Goal: Use online tool/utility: Utilize a website feature to perform a specific function

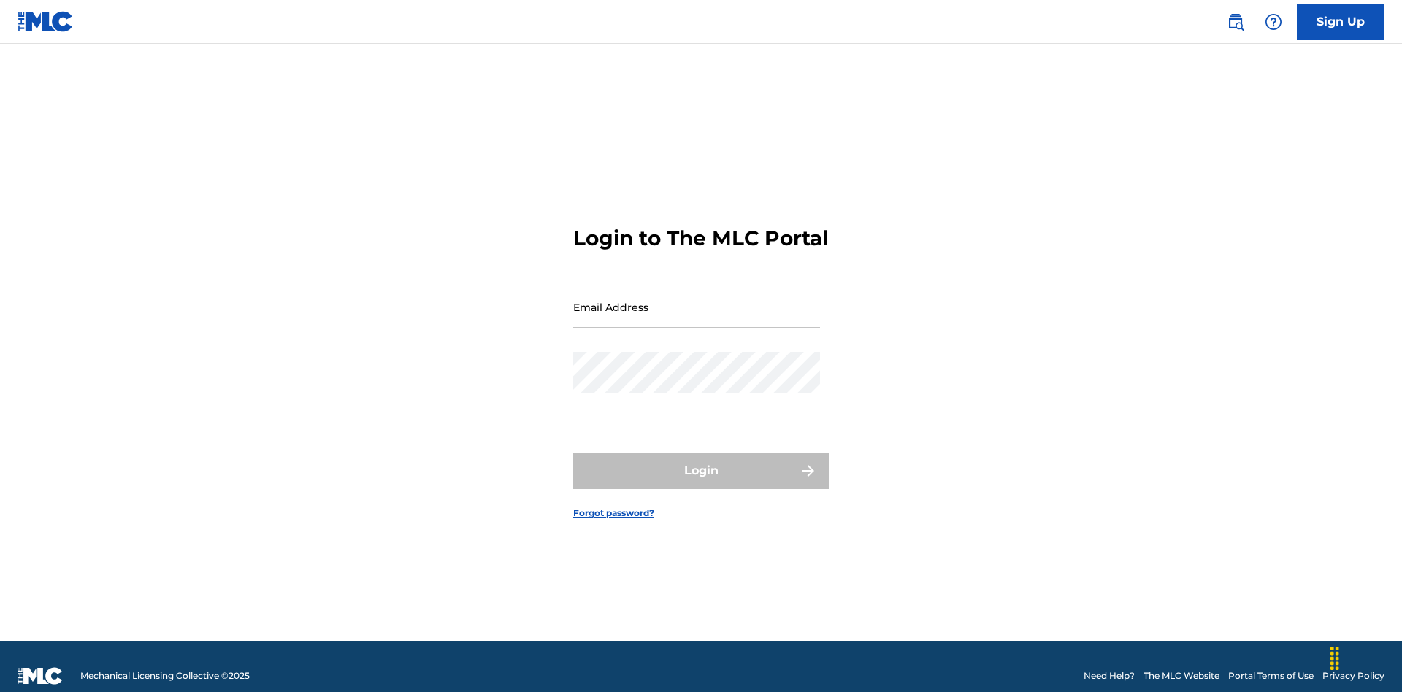
scroll to position [19, 0]
click at [696, 300] on input "Email Address" at bounding box center [696, 307] width 247 height 42
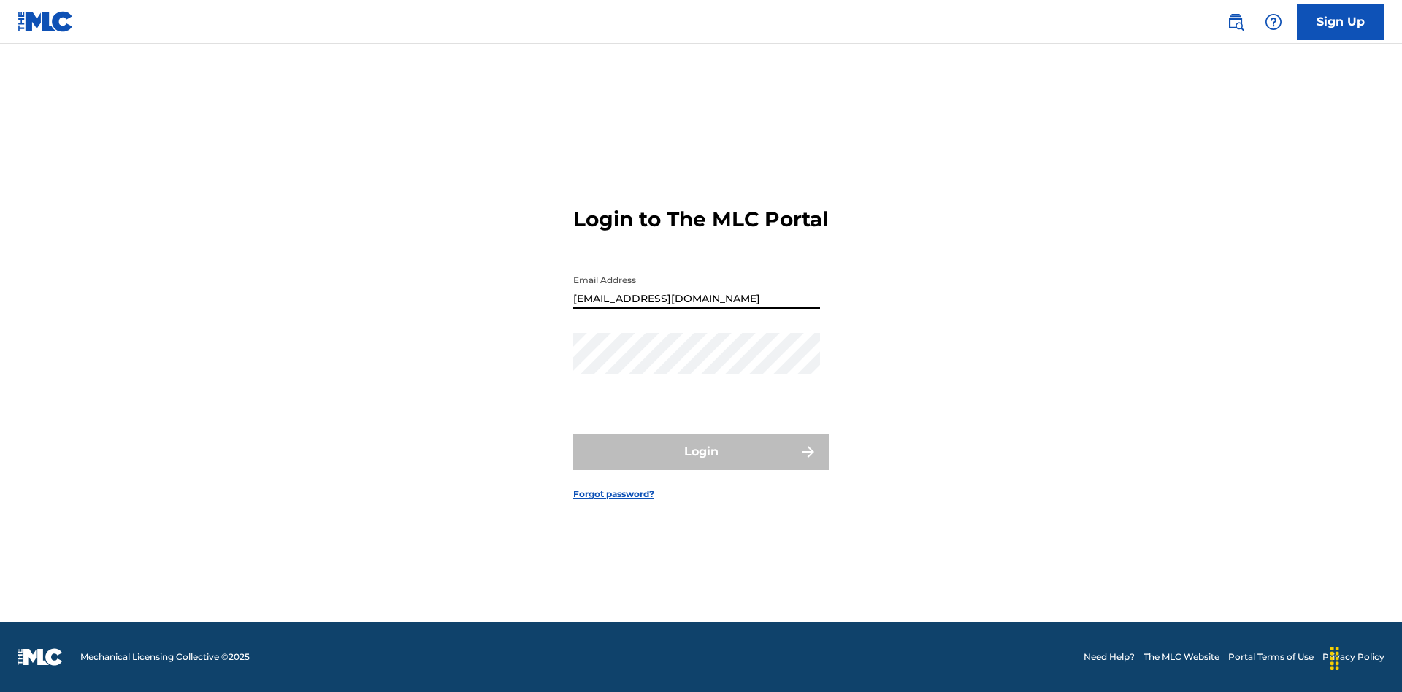
type input "[EMAIL_ADDRESS][DOMAIN_NAME]"
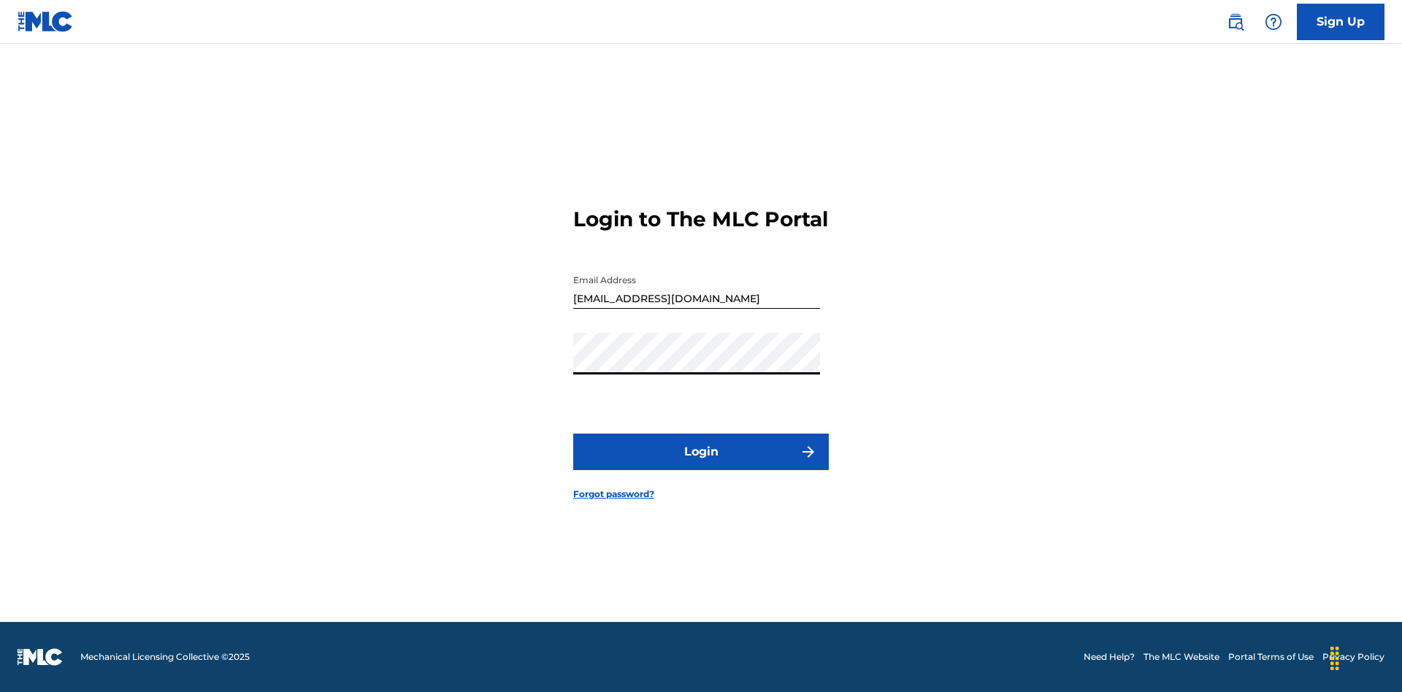
click at [701, 464] on button "Login" at bounding box center [700, 452] width 255 height 36
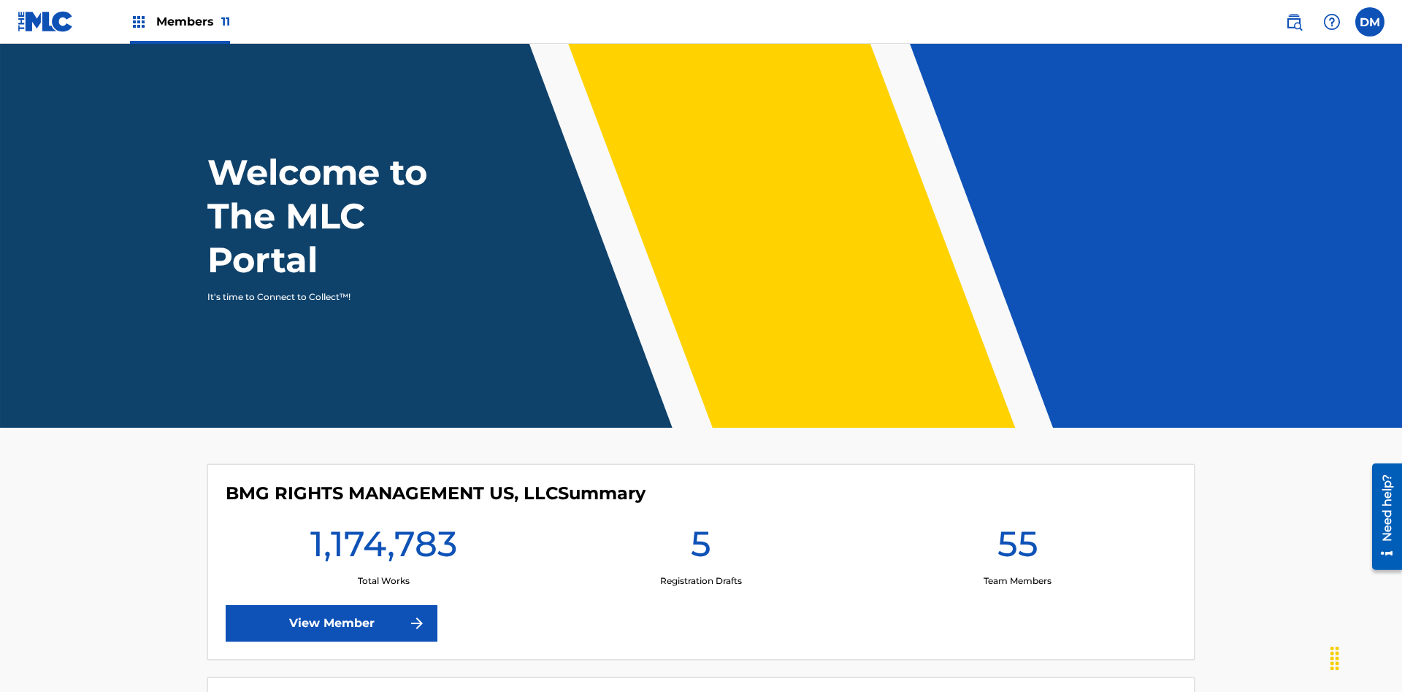
scroll to position [63, 0]
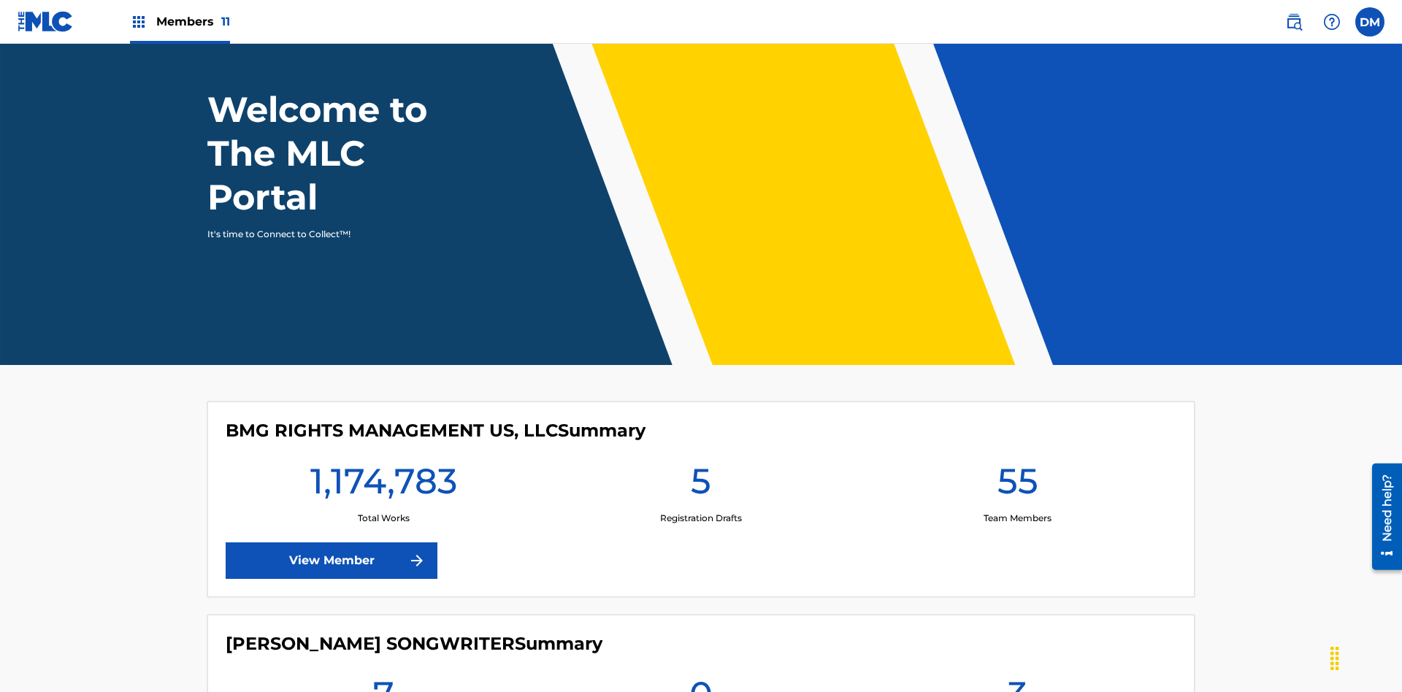
click at [180, 21] on span "Members 11" at bounding box center [193, 21] width 74 height 17
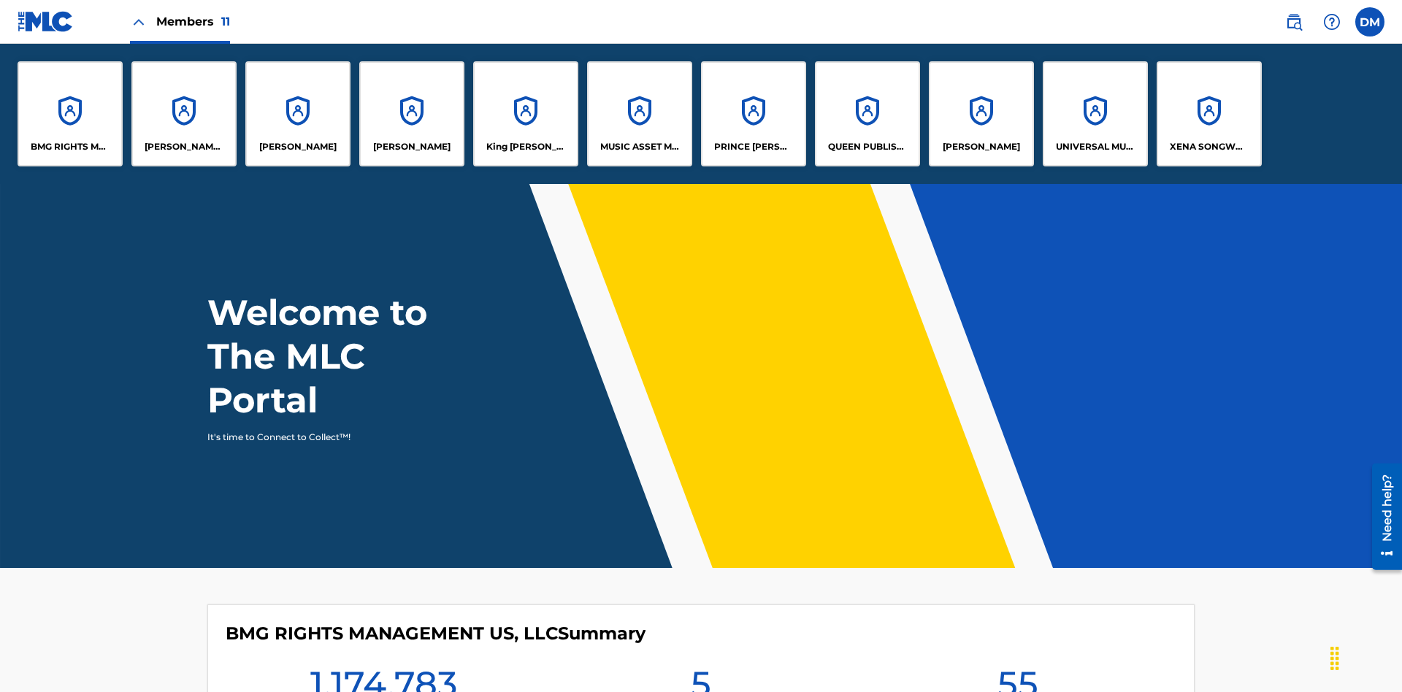
scroll to position [0, 0]
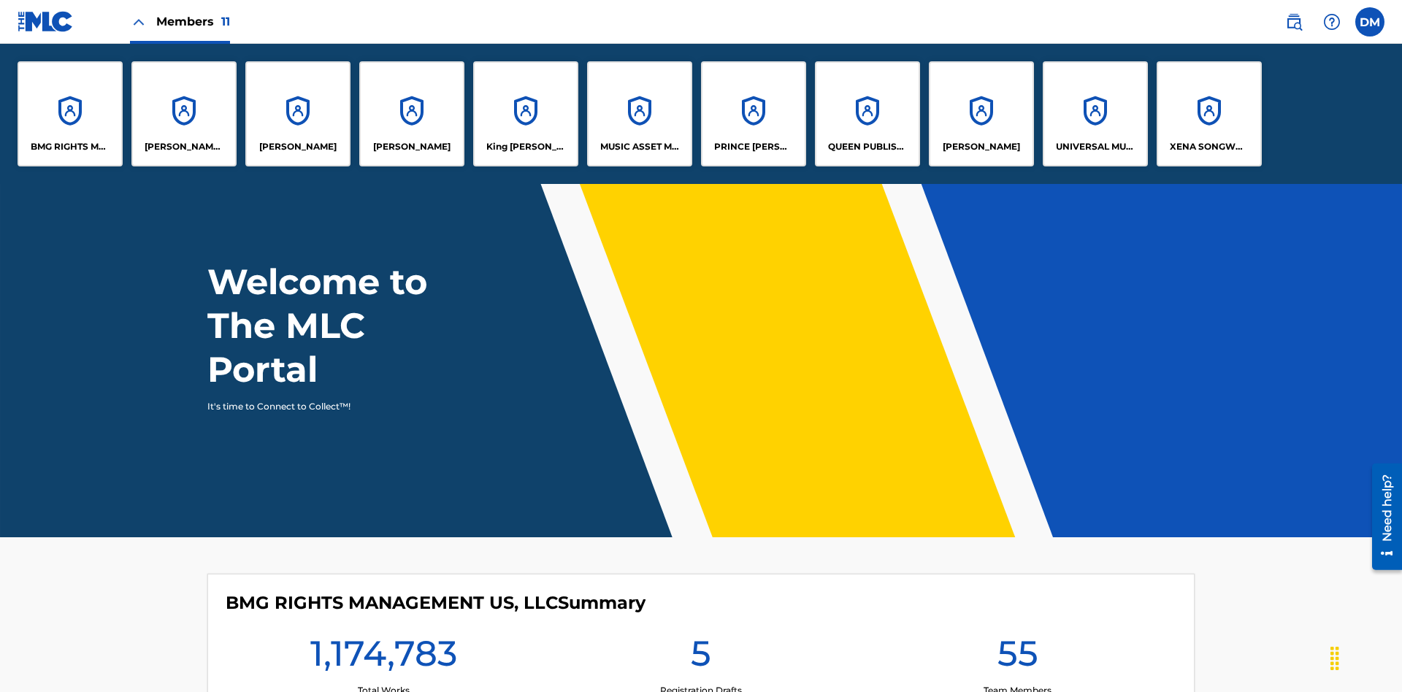
click at [980, 147] on p "RONALD MCTESTERSON" at bounding box center [980, 146] width 77 height 13
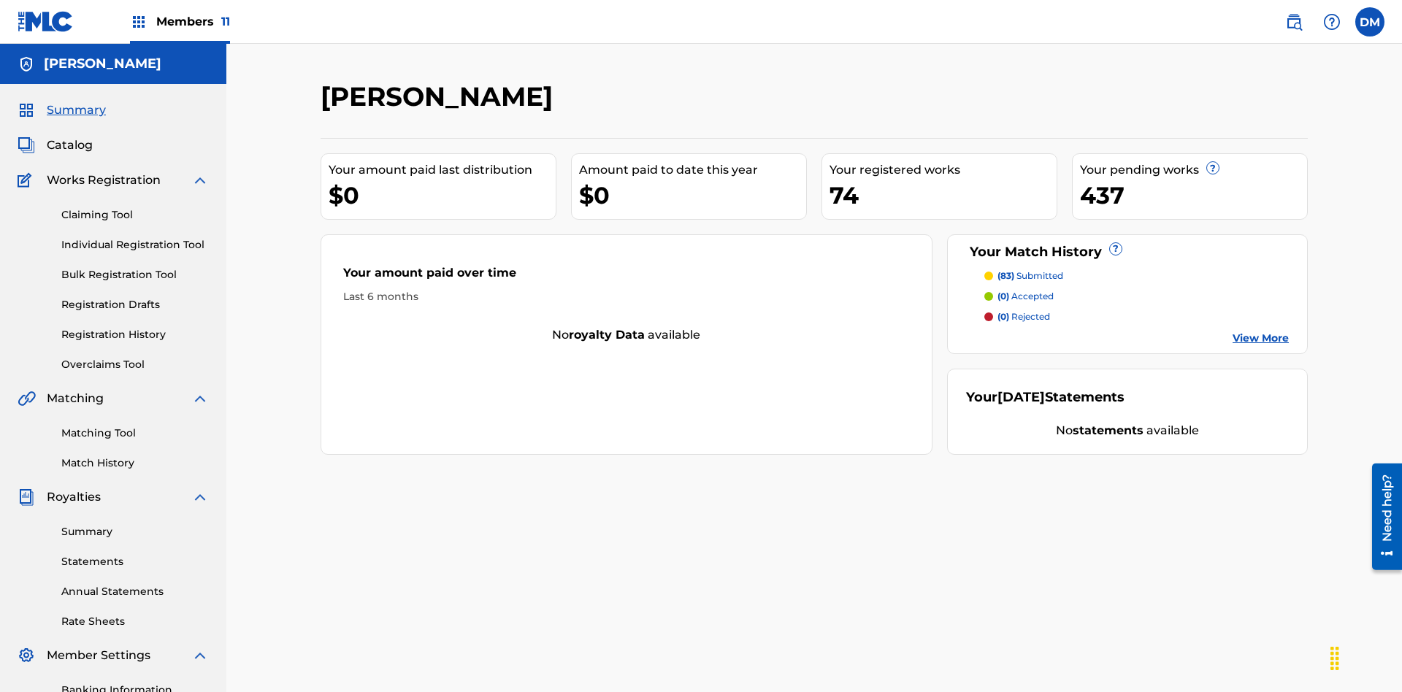
click at [135, 426] on link "Matching Tool" at bounding box center [134, 433] width 147 height 15
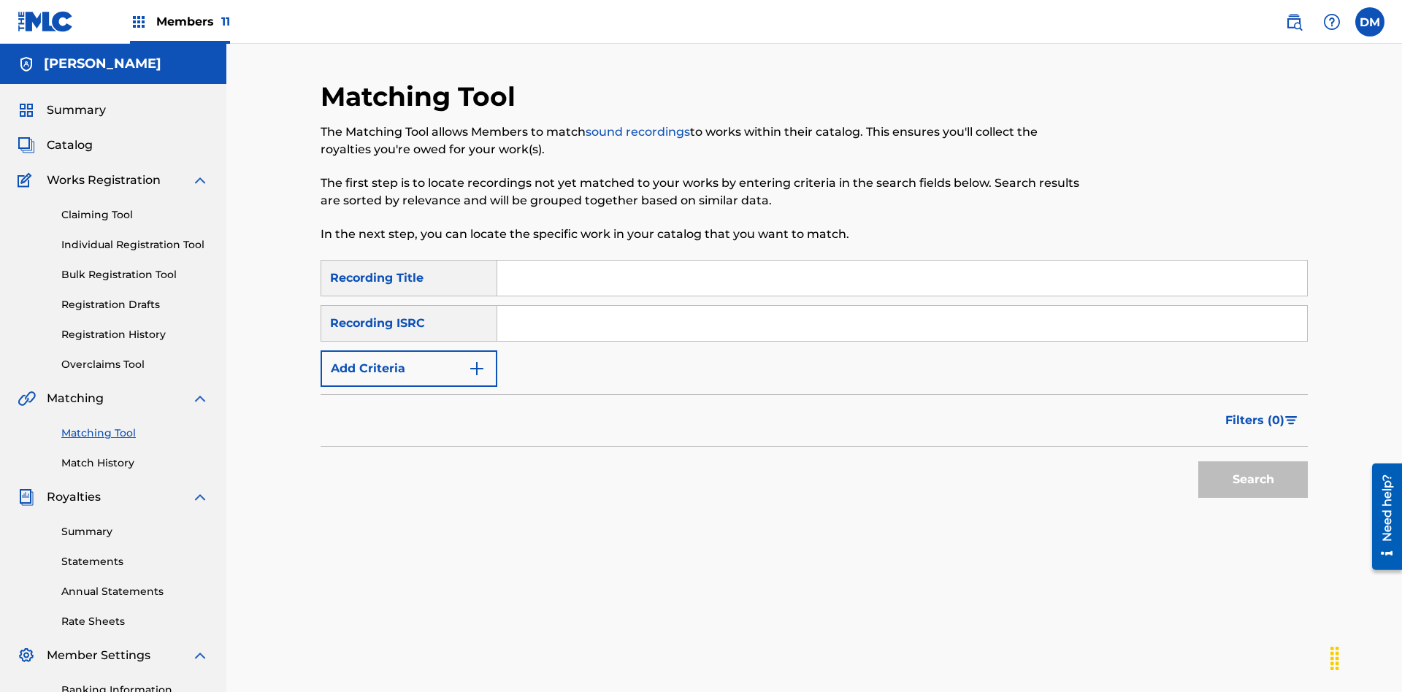
click at [409, 350] on button "Add Criteria" at bounding box center [408, 368] width 177 height 36
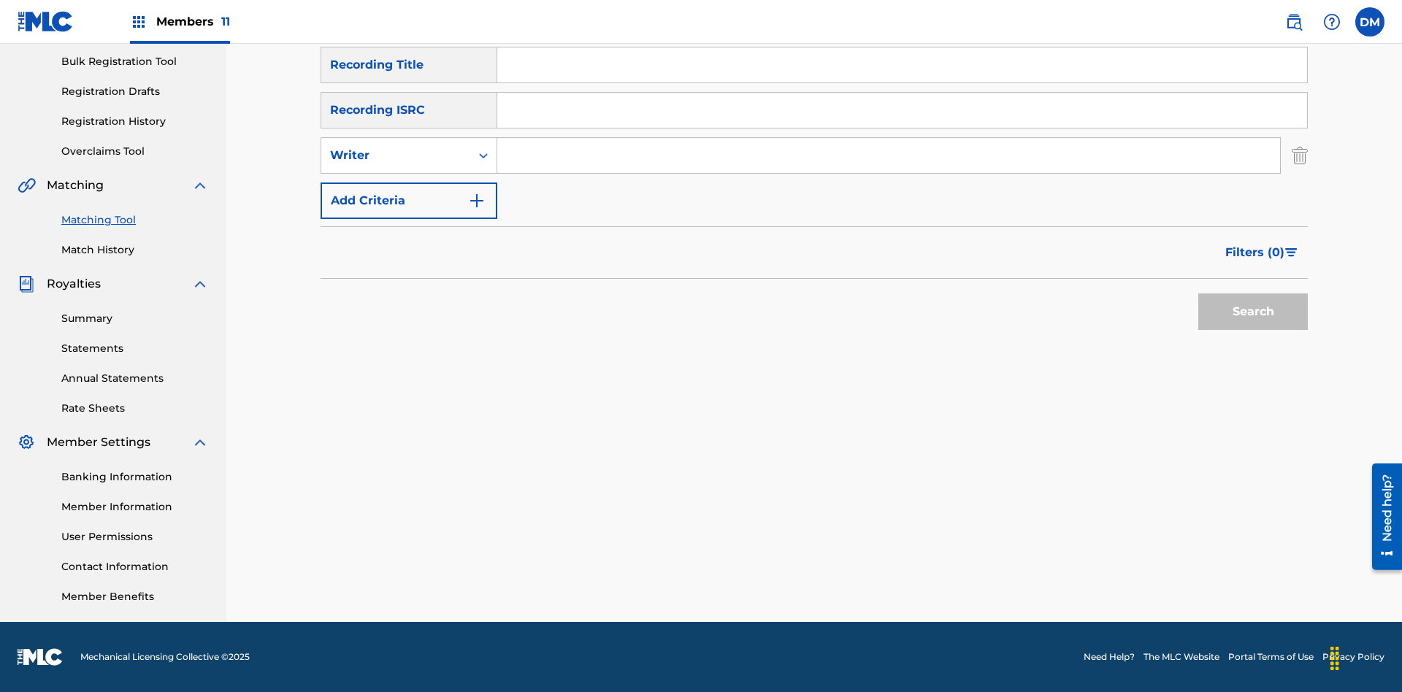
click at [888, 155] on input "Search Form" at bounding box center [888, 155] width 783 height 35
type input "JAMIE D'ALTON"
click at [1253, 312] on button "Search" at bounding box center [1252, 311] width 109 height 36
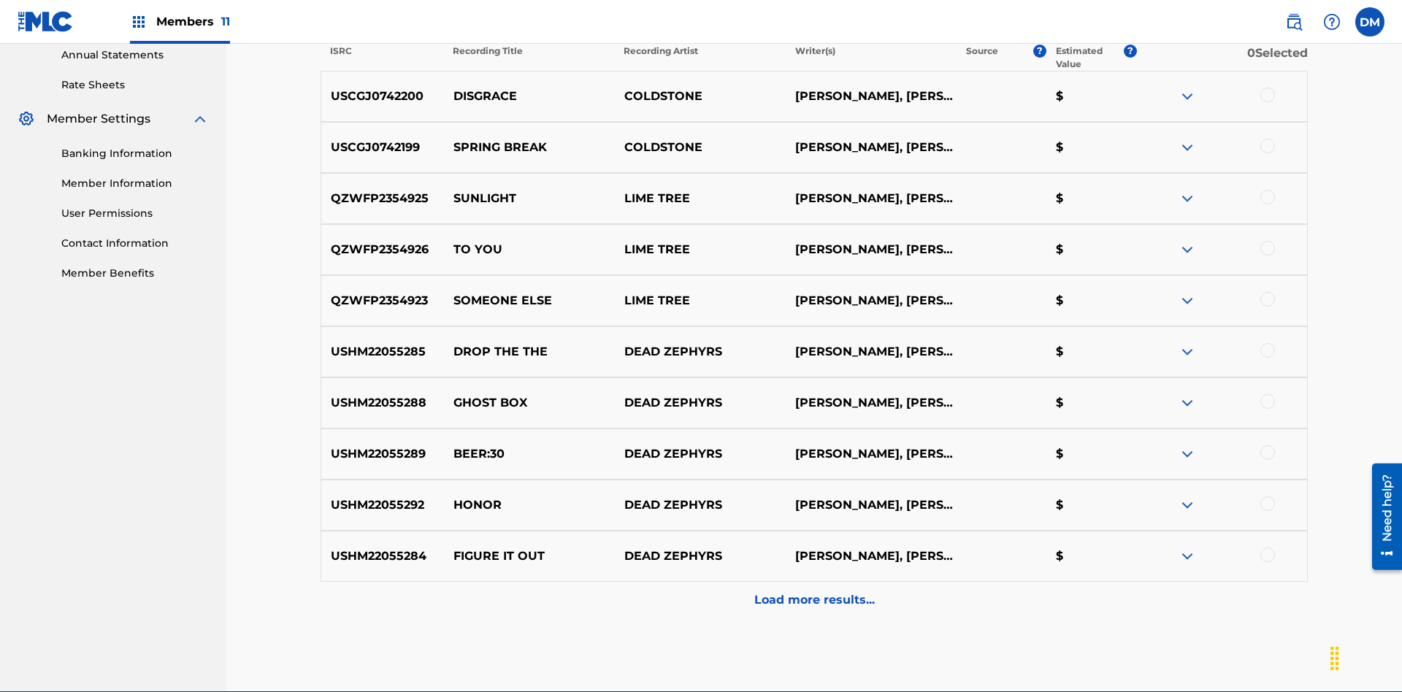
click at [1266, 95] on div at bounding box center [1267, 95] width 15 height 15
click at [1266, 139] on div at bounding box center [1267, 146] width 15 height 15
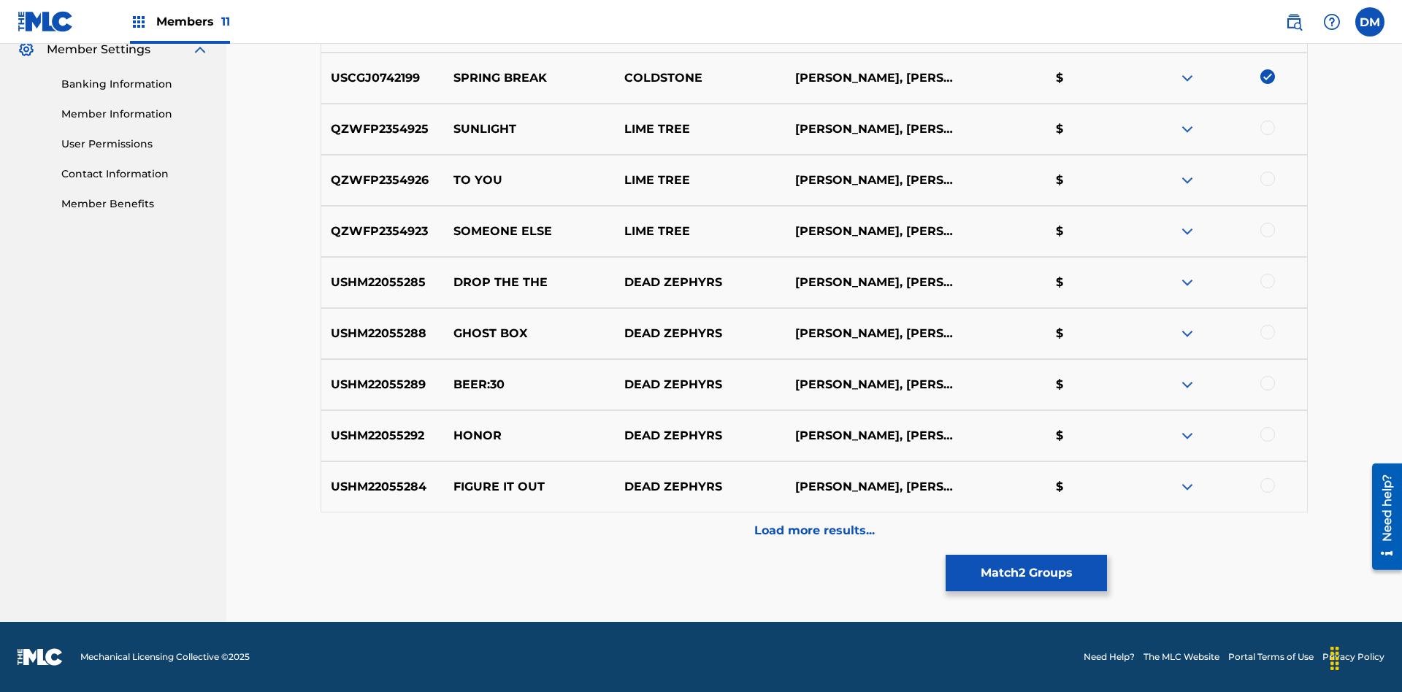
click at [1026, 573] on button "Match 2 Groups" at bounding box center [1025, 573] width 161 height 36
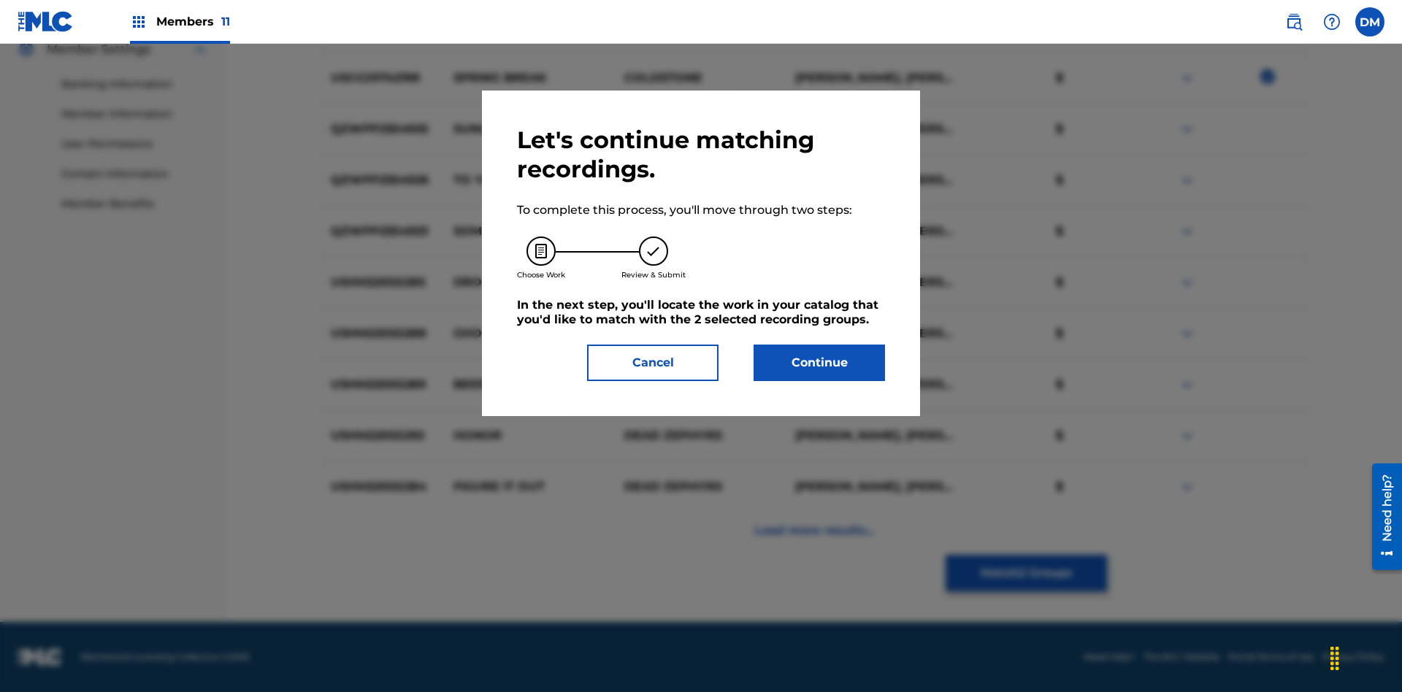
click at [819, 363] on button "Continue" at bounding box center [818, 363] width 131 height 36
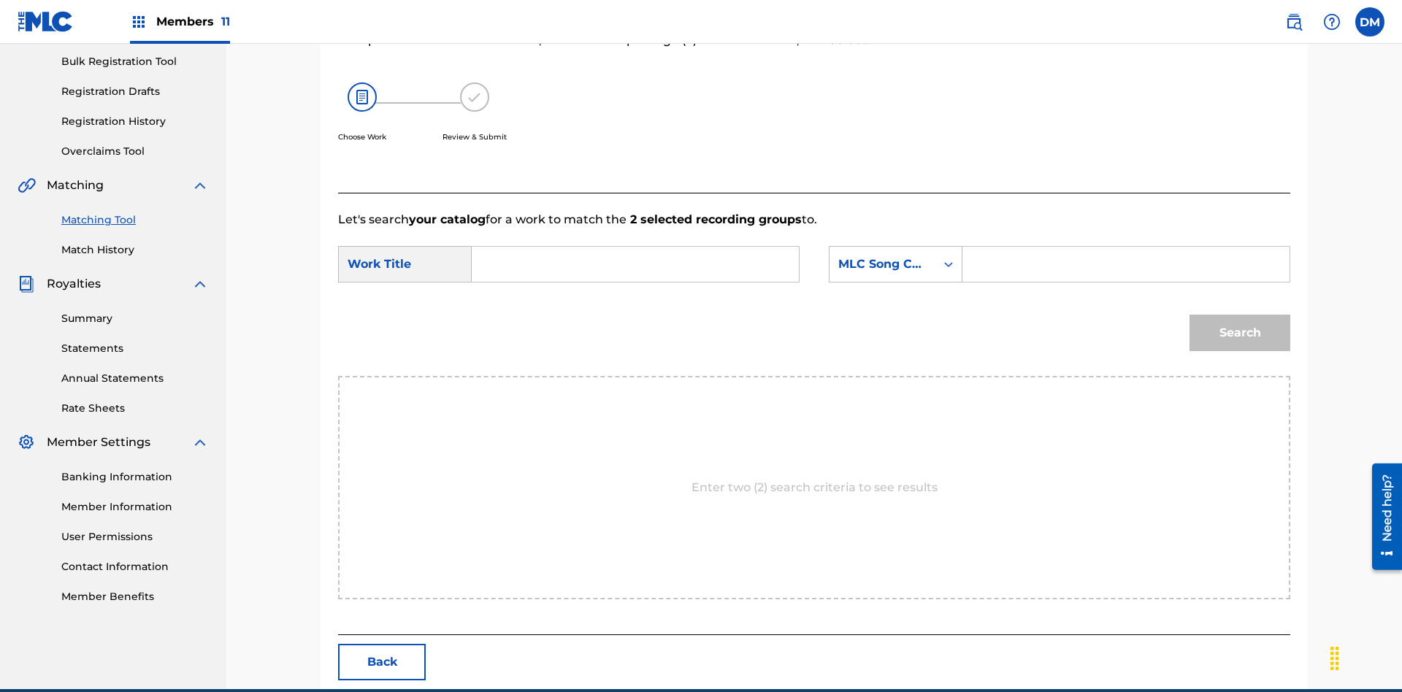
scroll to position [280, 0]
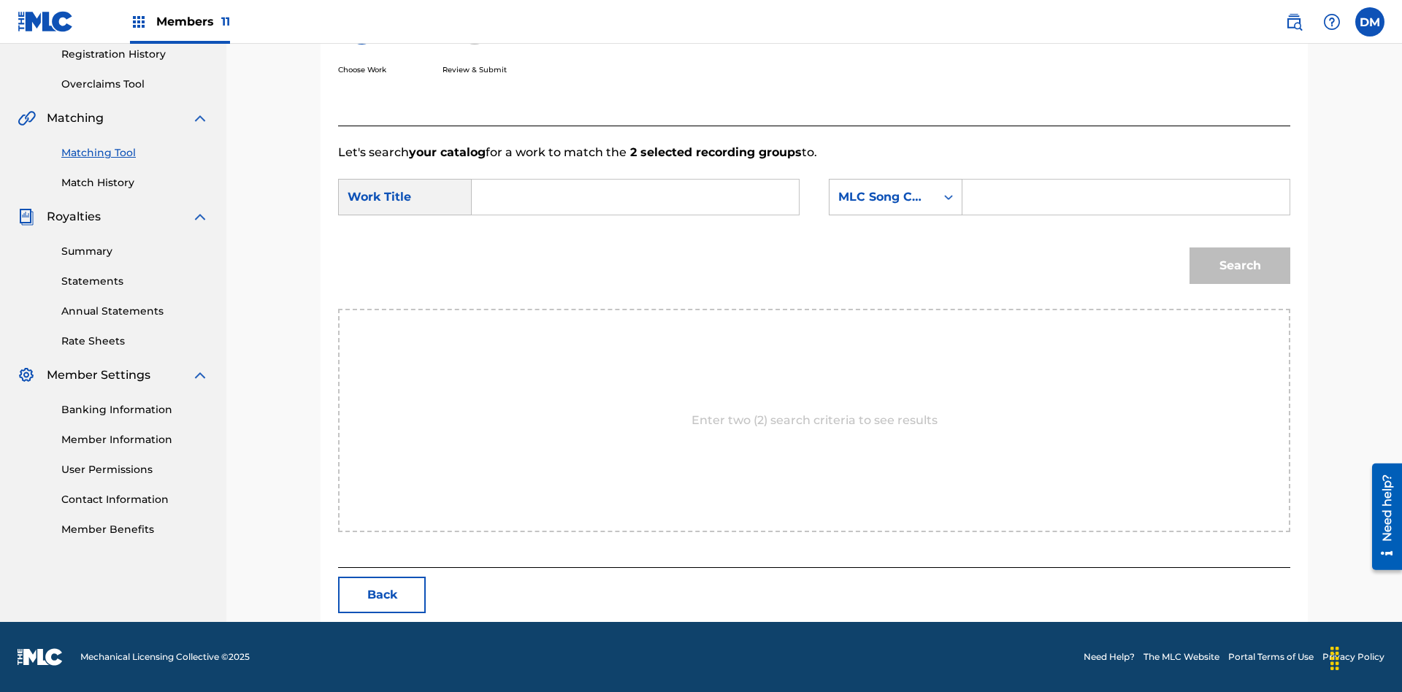
click at [635, 197] on input "Search Form" at bounding box center [635, 197] width 302 height 35
type input "GOODBYE"
click at [1125, 197] on input "Search Form" at bounding box center [1125, 197] width 302 height 35
type input "GV8XIE"
click at [1239, 266] on button "Search" at bounding box center [1239, 265] width 101 height 36
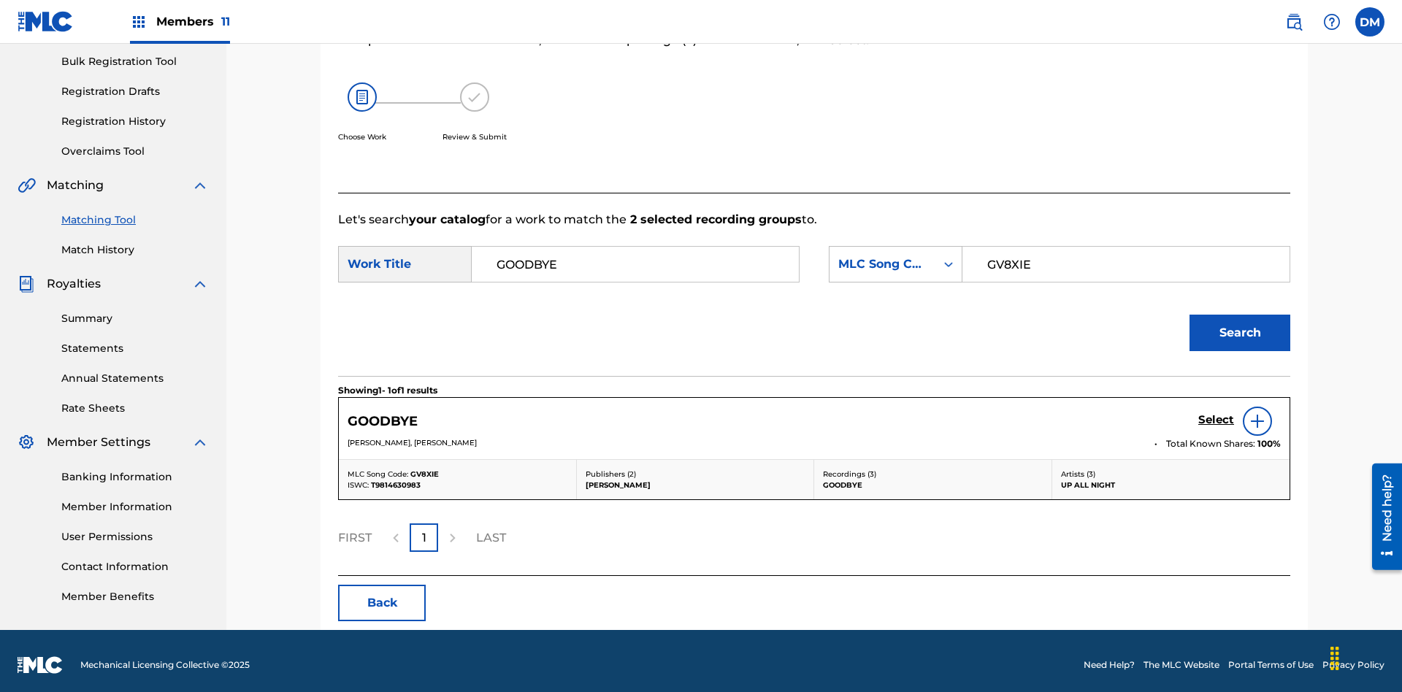
scroll to position [221, 0]
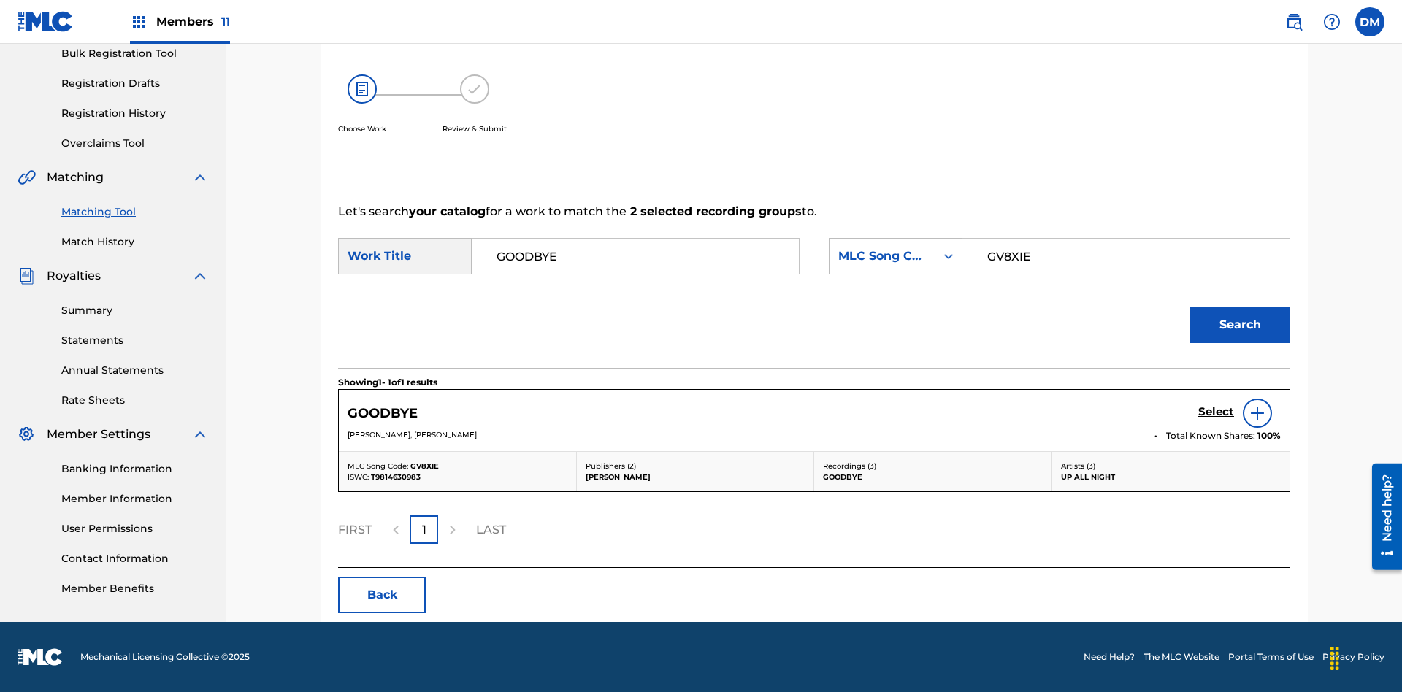
click at [1215, 412] on h5 "Select" at bounding box center [1216, 412] width 36 height 14
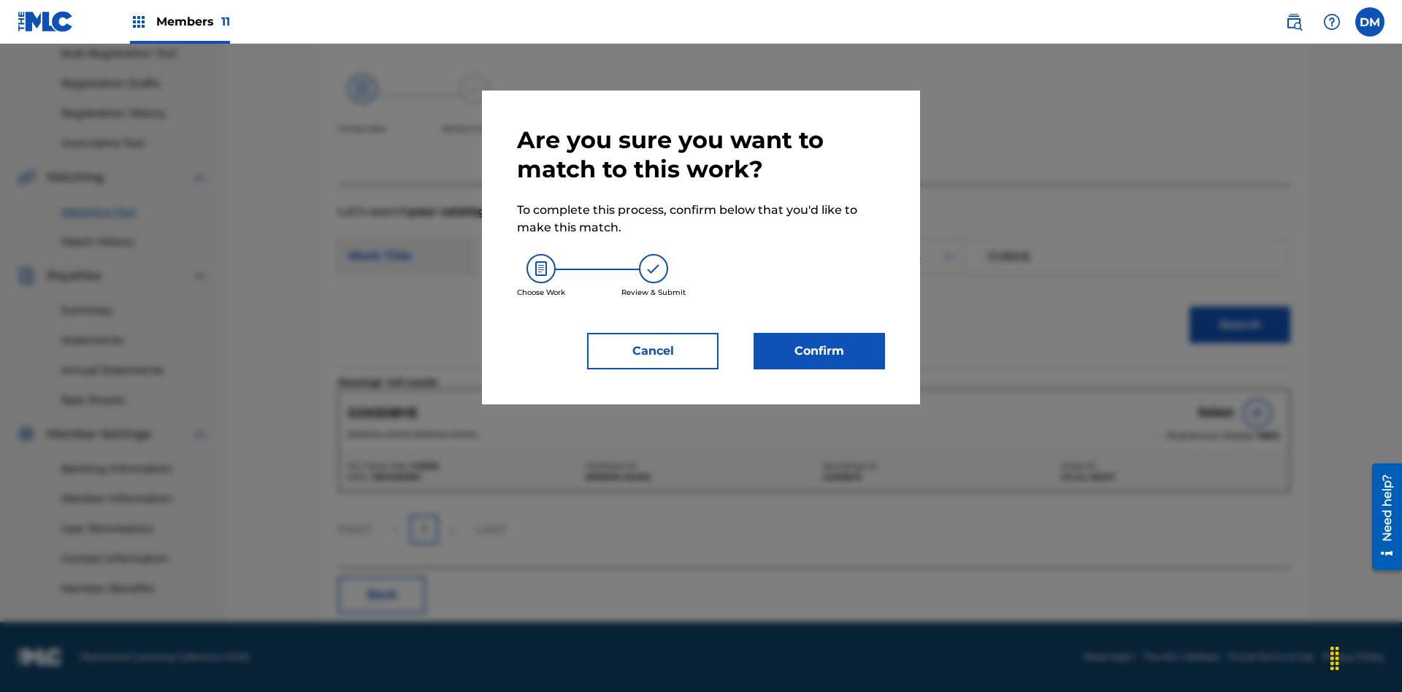
click at [819, 351] on button "Confirm" at bounding box center [818, 351] width 131 height 36
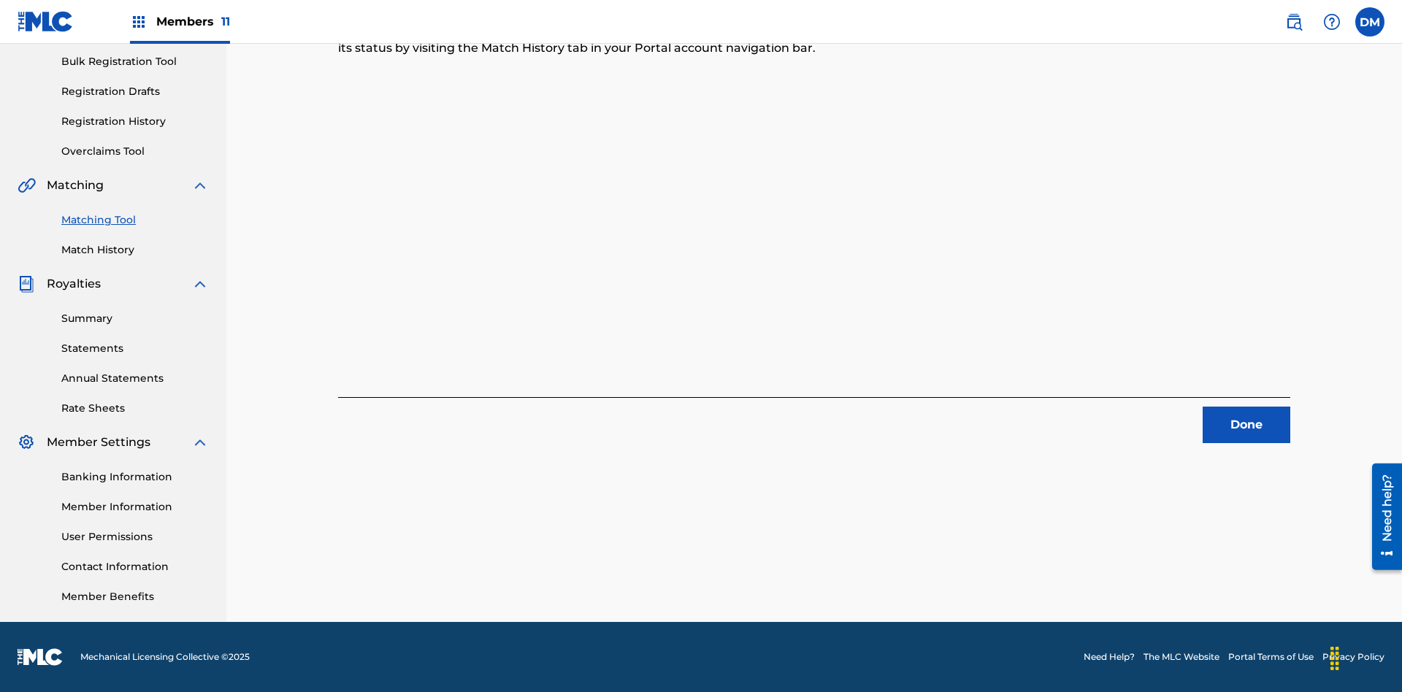
scroll to position [64, 0]
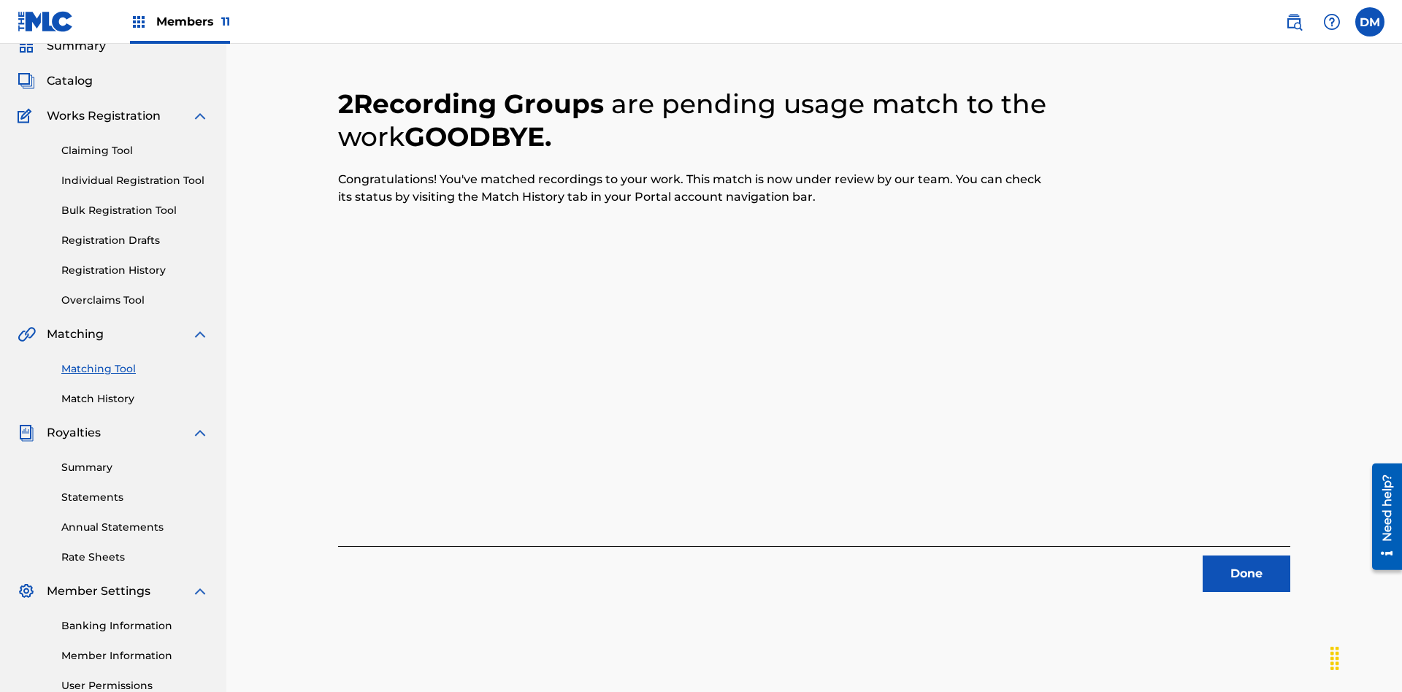
click at [135, 391] on link "Match History" at bounding box center [134, 398] width 147 height 15
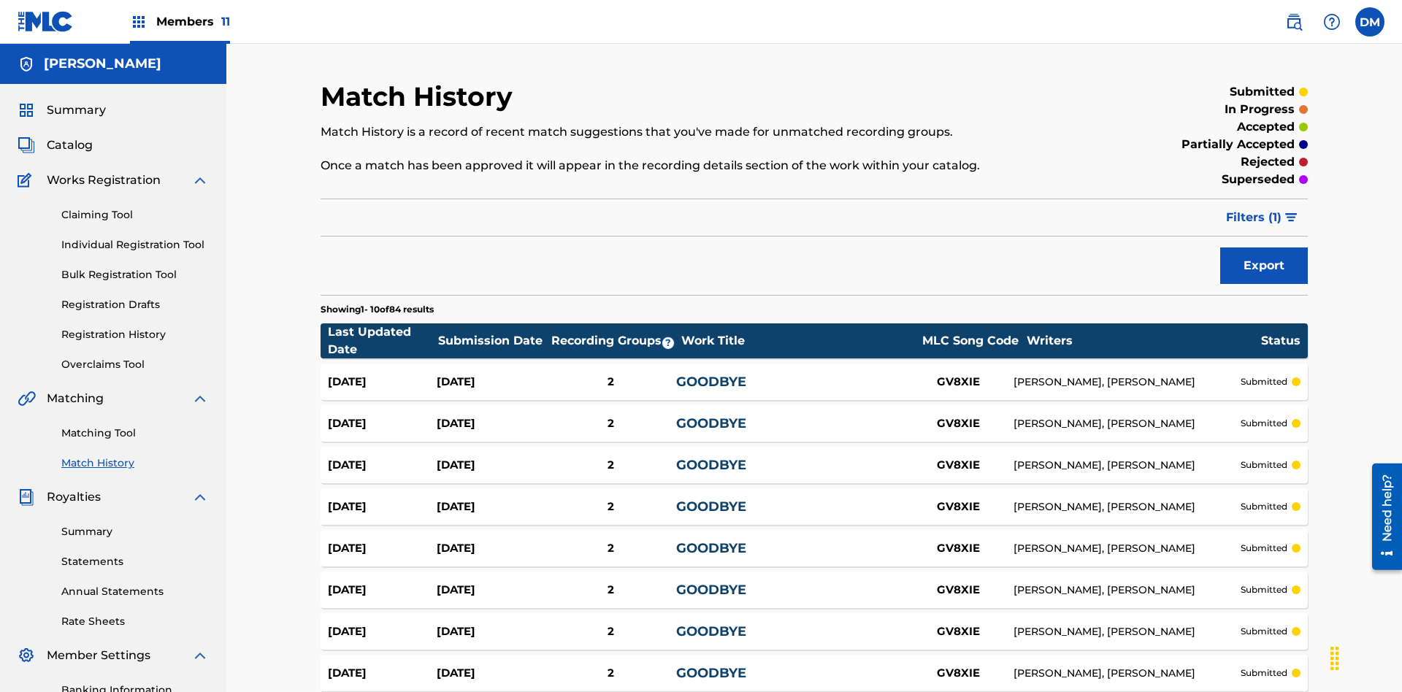
click at [814, 372] on div "GOODBYE" at bounding box center [789, 382] width 227 height 20
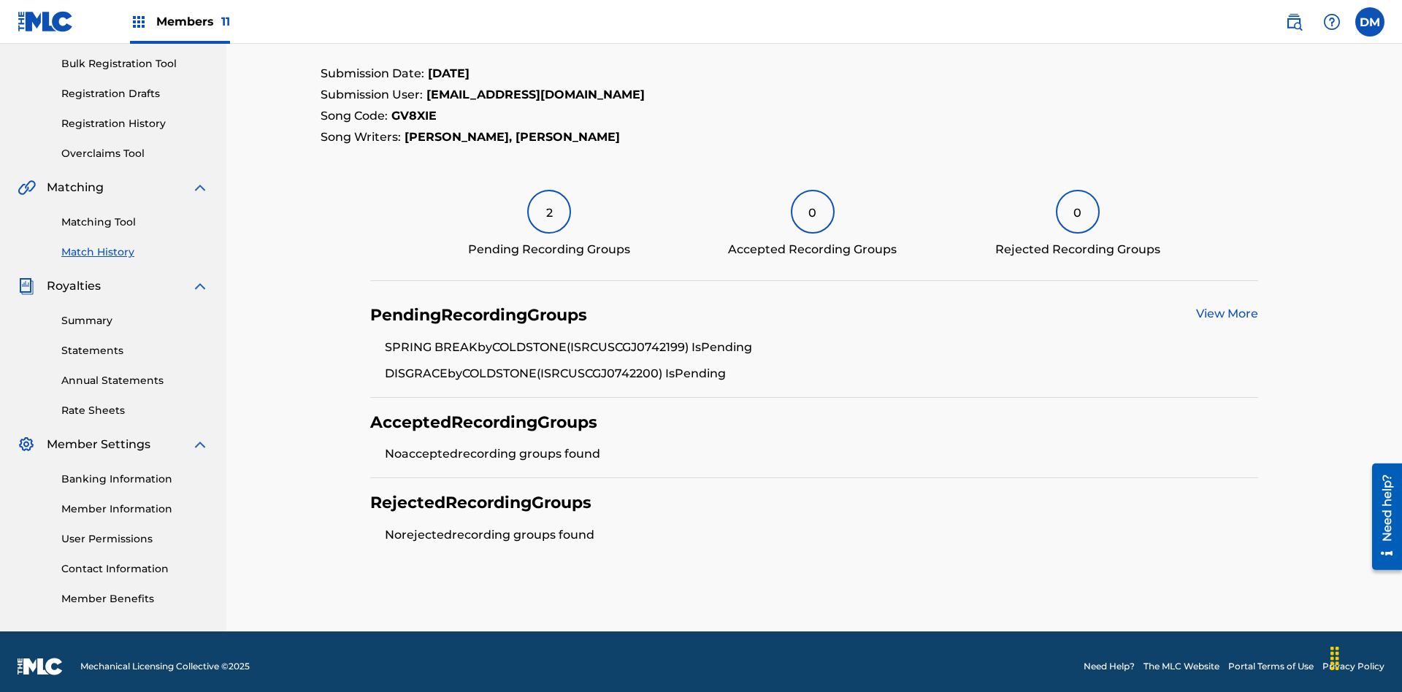
scroll to position [220, 0]
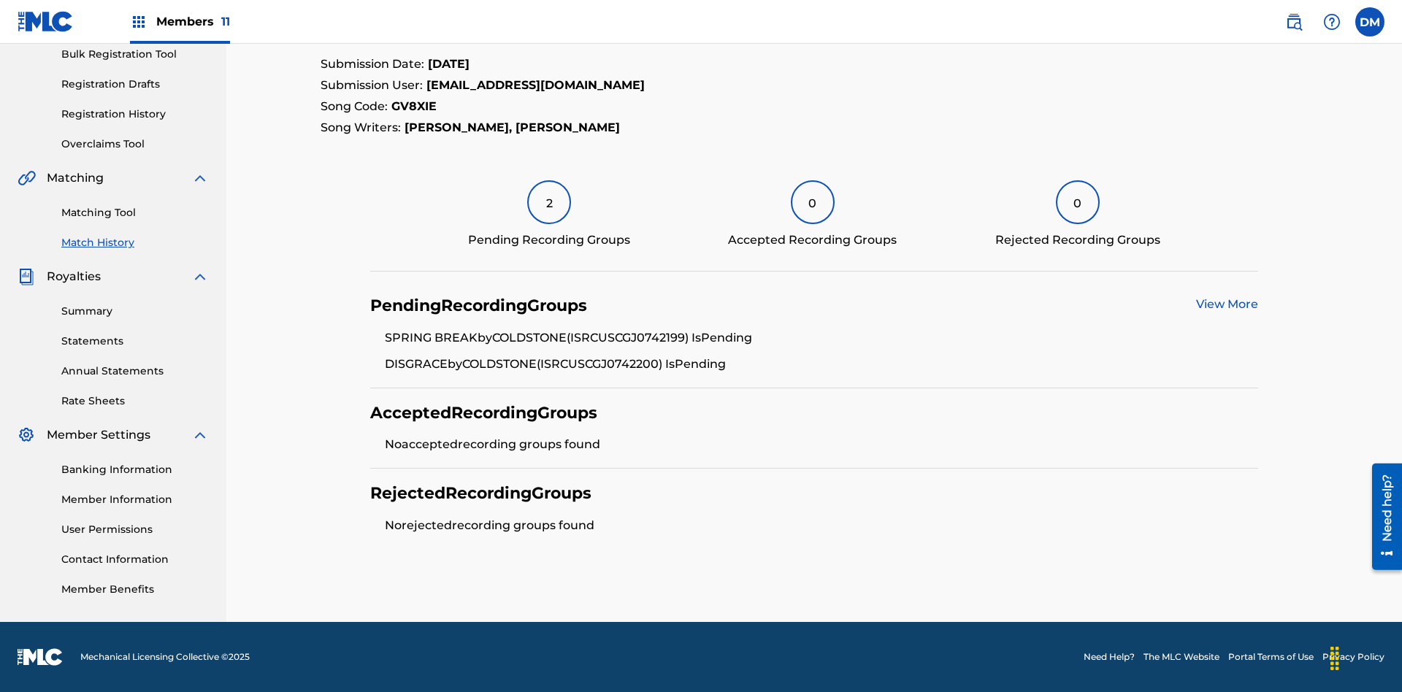
click at [1226, 304] on link "View More" at bounding box center [1227, 304] width 62 height 14
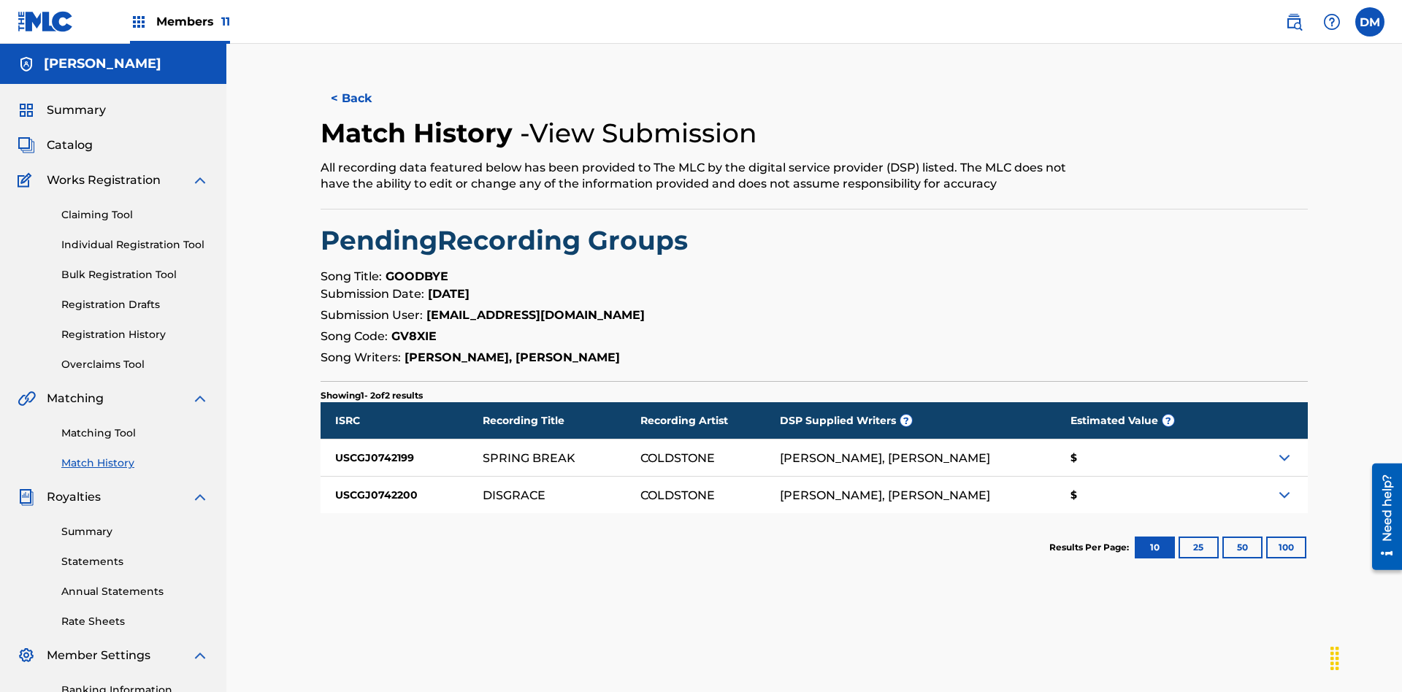
scroll to position [213, 0]
